Goal: Task Accomplishment & Management: Use online tool/utility

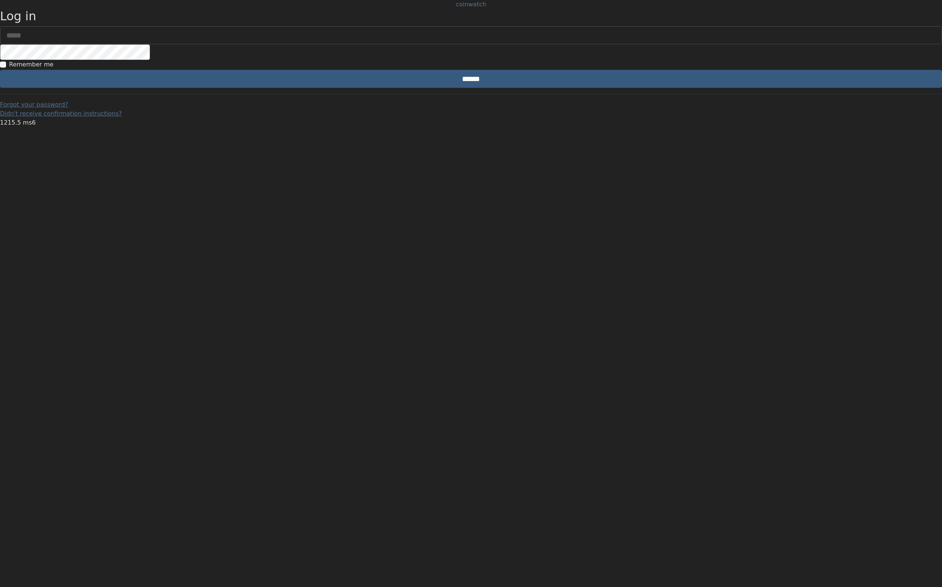
click at [452, 44] on input "email" at bounding box center [471, 35] width 942 height 18
click at [533, 44] on input "email" at bounding box center [471, 35] width 942 height 18
click at [0, 118] on com-1password-button at bounding box center [0, 118] width 0 height 0
type input "**********"
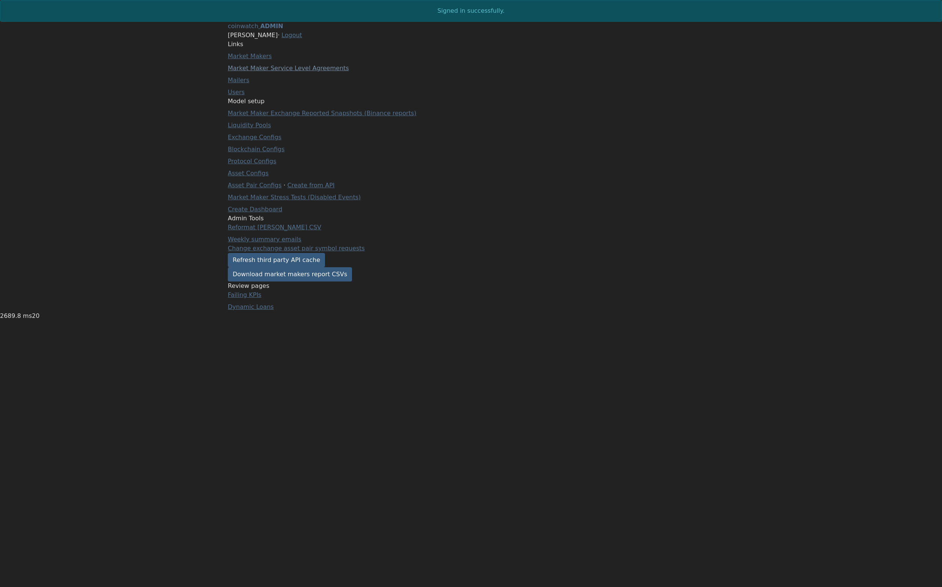
click at [271, 72] on link "Market Maker Service Level Agreements" at bounding box center [288, 68] width 121 height 7
click at [284, 267] on link "Refresh third party API cache" at bounding box center [276, 260] width 97 height 14
